Goal: Transaction & Acquisition: Purchase product/service

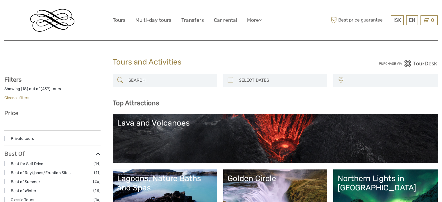
select select
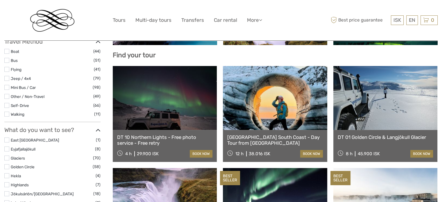
select select
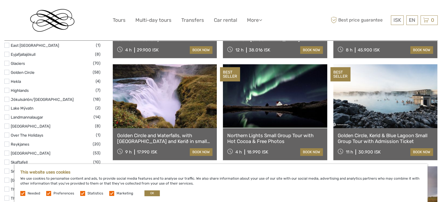
scroll to position [290, 0]
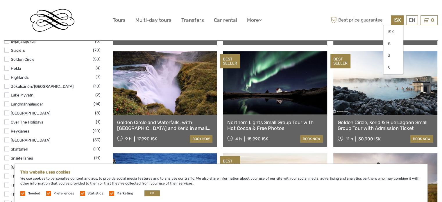
click at [396, 19] on span "ISK" at bounding box center [397, 20] width 8 height 6
click at [386, 42] on link "€" at bounding box center [393, 44] width 20 height 10
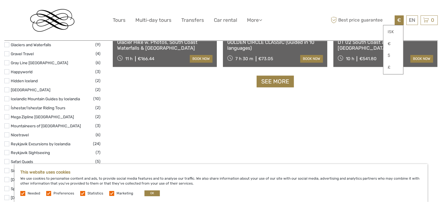
scroll to position [784, 0]
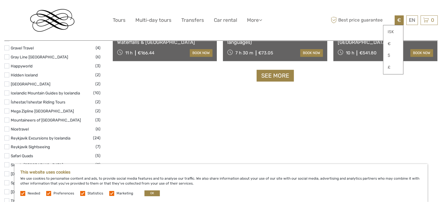
click at [281, 71] on link "See more" at bounding box center [274, 76] width 37 height 12
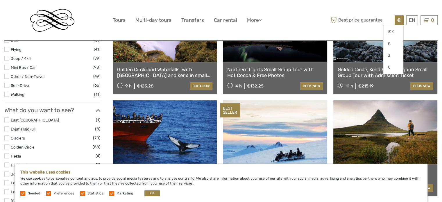
scroll to position [203, 0]
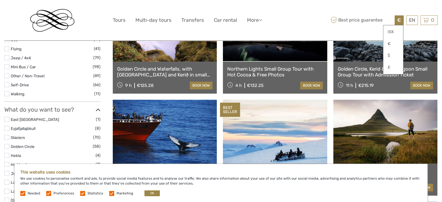
click at [7, 146] on label at bounding box center [6, 146] width 5 height 5
click at [0, 0] on input "checkbox" at bounding box center [0, 0] width 0 height 0
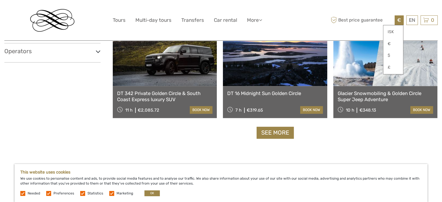
scroll to position [601, 0]
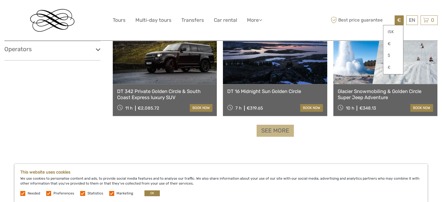
click at [283, 134] on link "See more" at bounding box center [274, 131] width 37 height 12
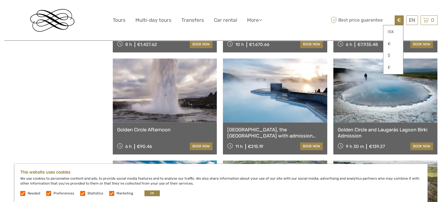
scroll to position [795, 0]
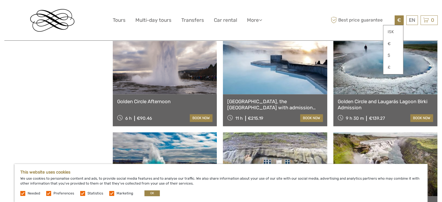
click at [256, 105] on link "[GEOGRAPHIC_DATA], the [GEOGRAPHIC_DATA] with admission tickets included and Ke…" at bounding box center [274, 104] width 95 height 12
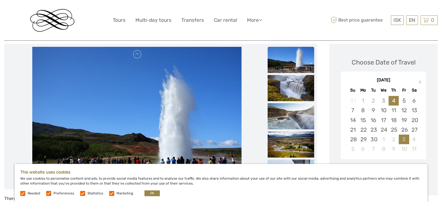
scroll to position [87, 0]
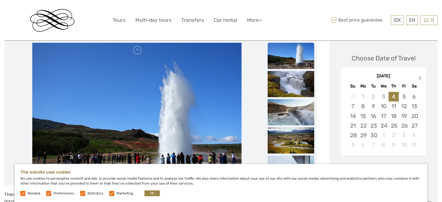
click at [421, 75] on button "Next Month" at bounding box center [420, 79] width 9 height 9
click at [353, 111] on div "14" at bounding box center [352, 116] width 10 height 10
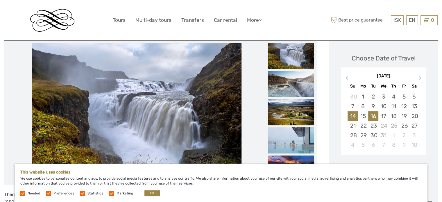
click at [372, 111] on div "16" at bounding box center [373, 116] width 10 height 10
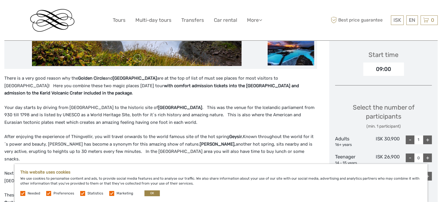
scroll to position [232, 0]
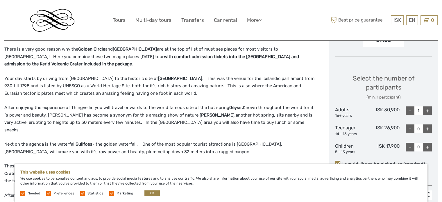
click at [428, 106] on div "+" at bounding box center [427, 110] width 9 height 9
type input "2"
click at [400, 22] on span "ISK" at bounding box center [397, 20] width 8 height 6
click at [389, 43] on link "€" at bounding box center [393, 44] width 20 height 10
click at [428, 143] on div "+" at bounding box center [427, 147] width 9 height 9
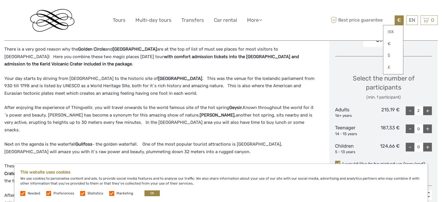
type input "1"
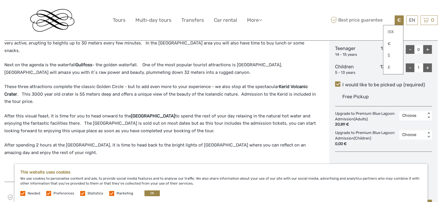
scroll to position [378, 0]
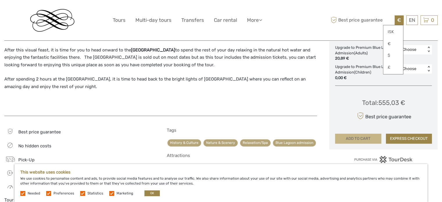
click at [361, 134] on button "ADD TO CART" at bounding box center [358, 139] width 46 height 10
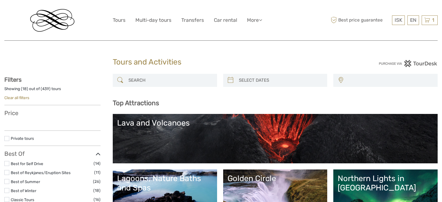
select select
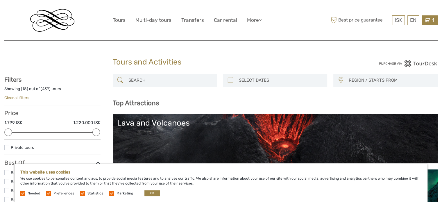
click at [429, 19] on icon at bounding box center [427, 20] width 6 height 7
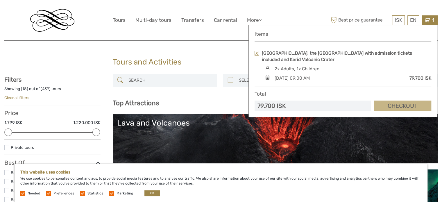
click at [390, 107] on link "Checkout" at bounding box center [402, 106] width 57 height 11
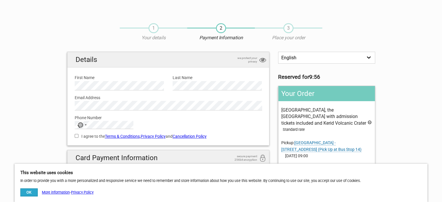
click at [354, 58] on select "English Español Deutsch" at bounding box center [326, 58] width 97 height 12
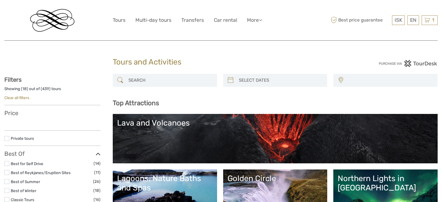
select select
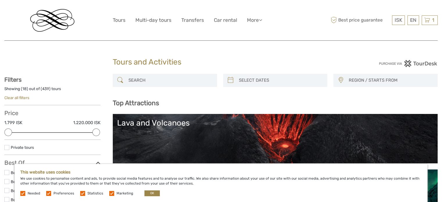
click at [56, 19] on img at bounding box center [52, 20] width 44 height 23
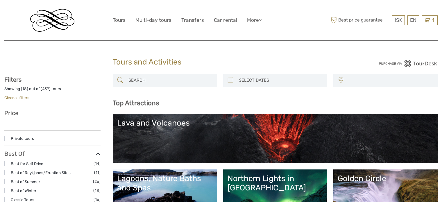
select select
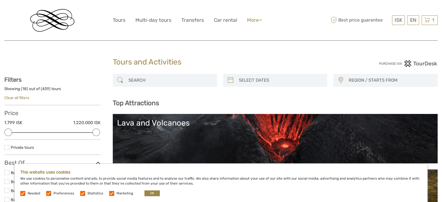
click at [259, 20] on icon at bounding box center [260, 19] width 3 height 5
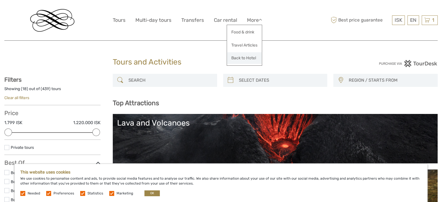
click at [250, 56] on link "Back to Hotel" at bounding box center [244, 57] width 35 height 11
